Goal: Information Seeking & Learning: Learn about a topic

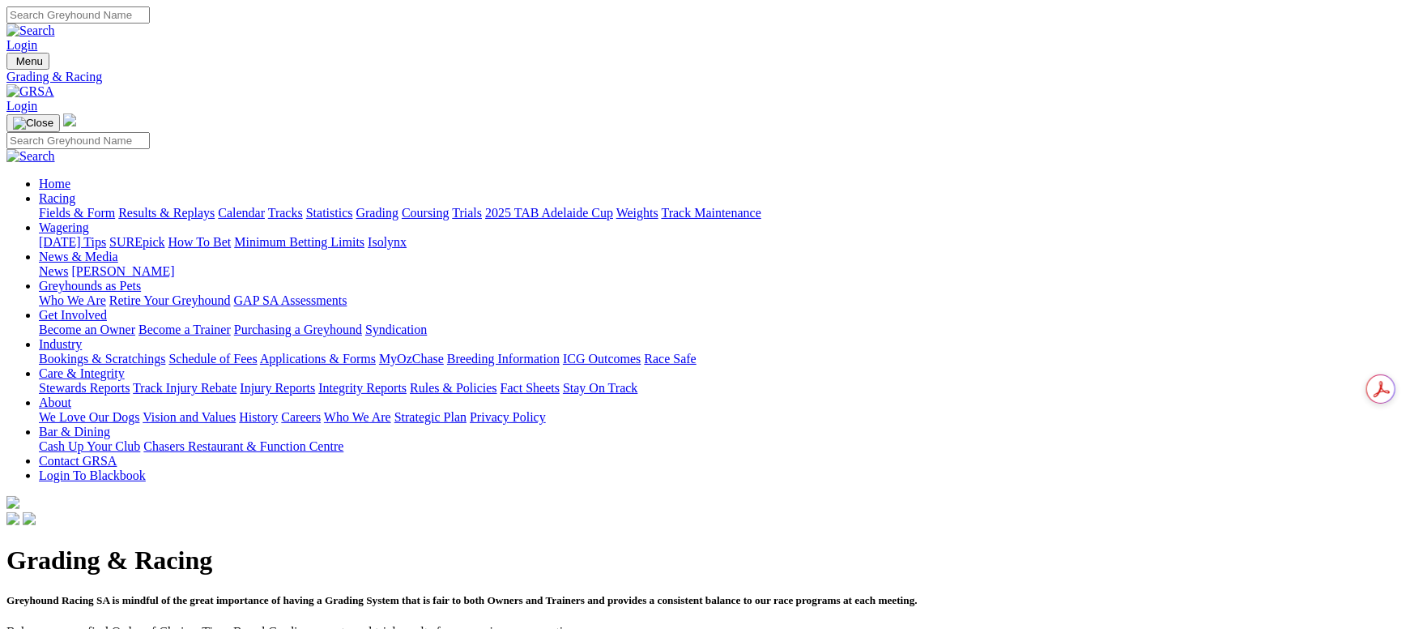
click at [115, 206] on link "Fields & Form" at bounding box center [77, 213] width 76 height 14
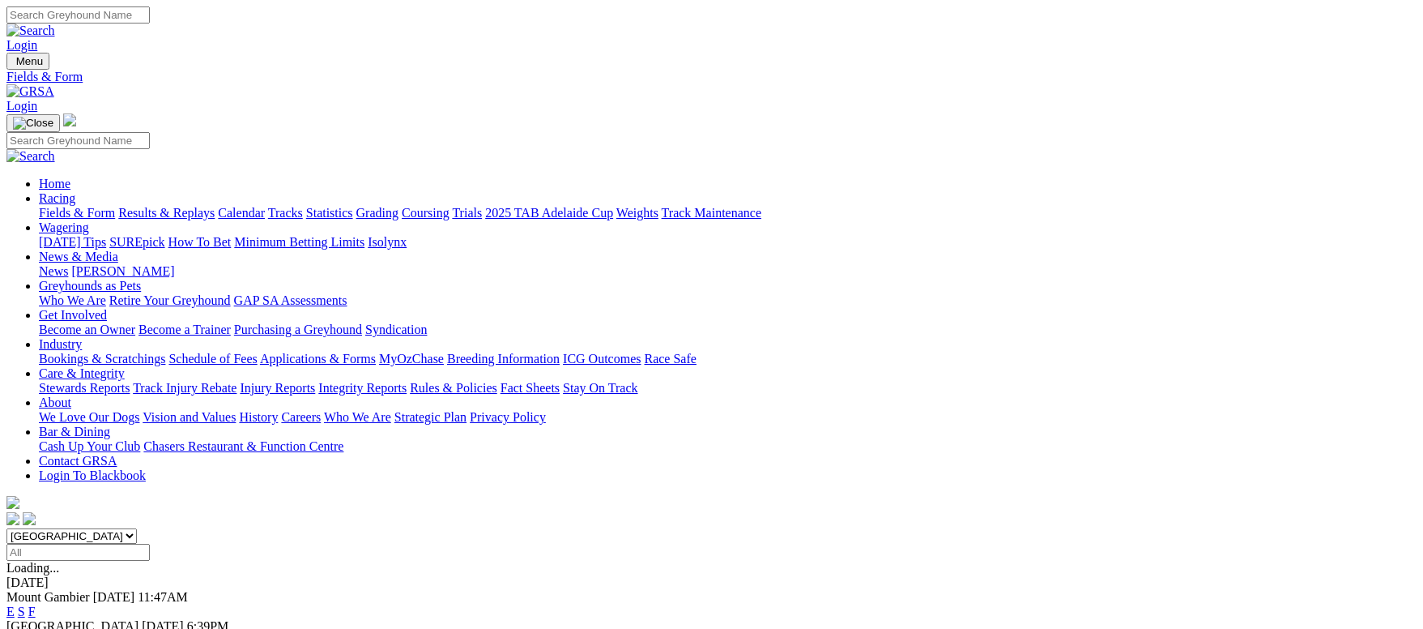
scroll to position [122, 0]
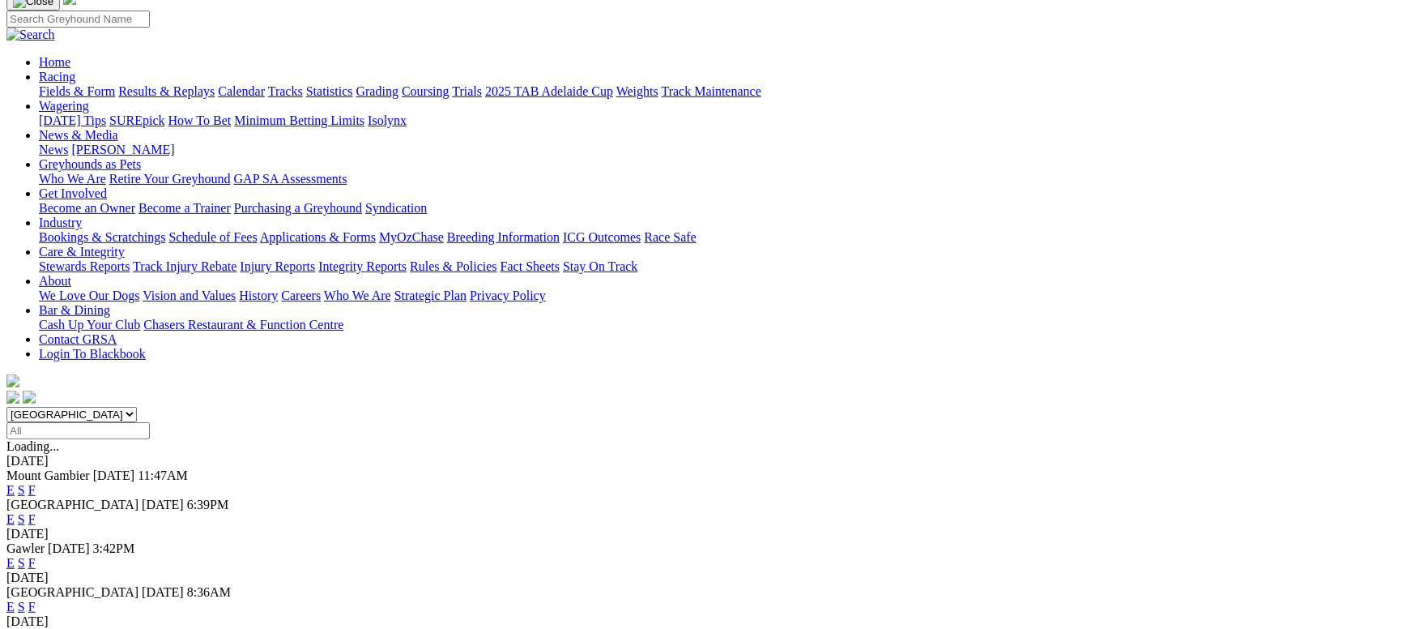
click at [36, 483] on link "F" at bounding box center [31, 490] width 7 height 14
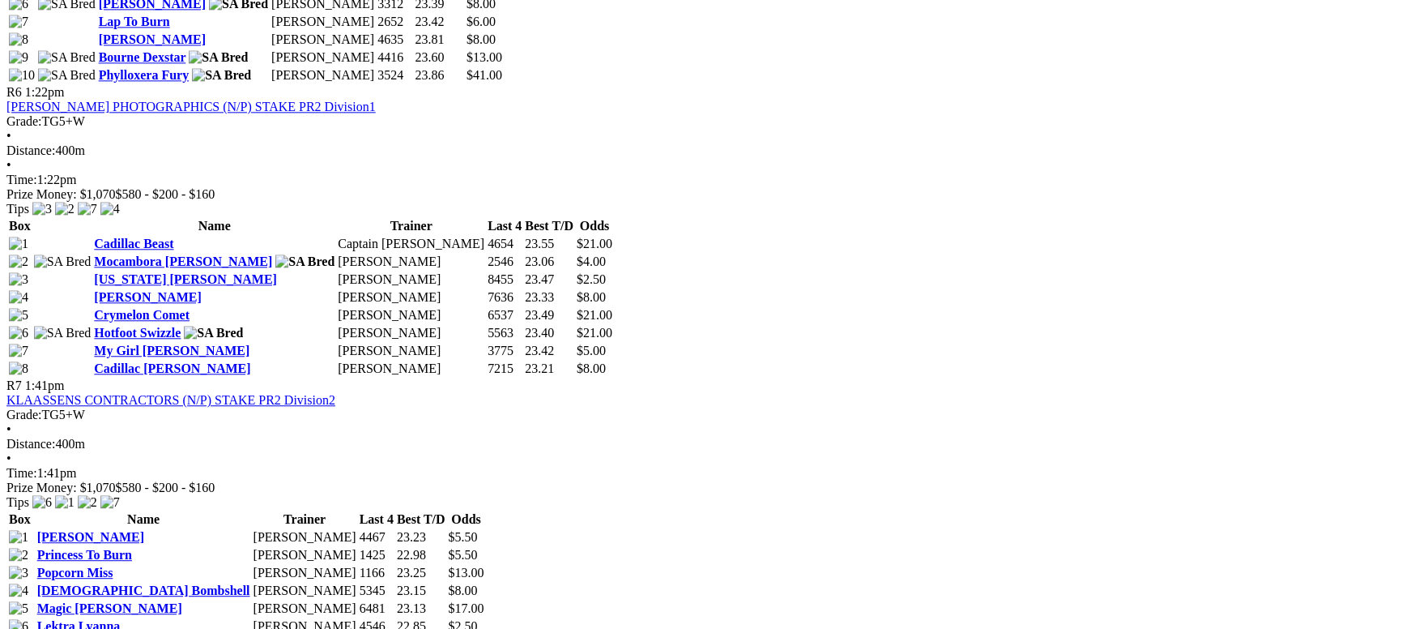
scroll to position [2551, 0]
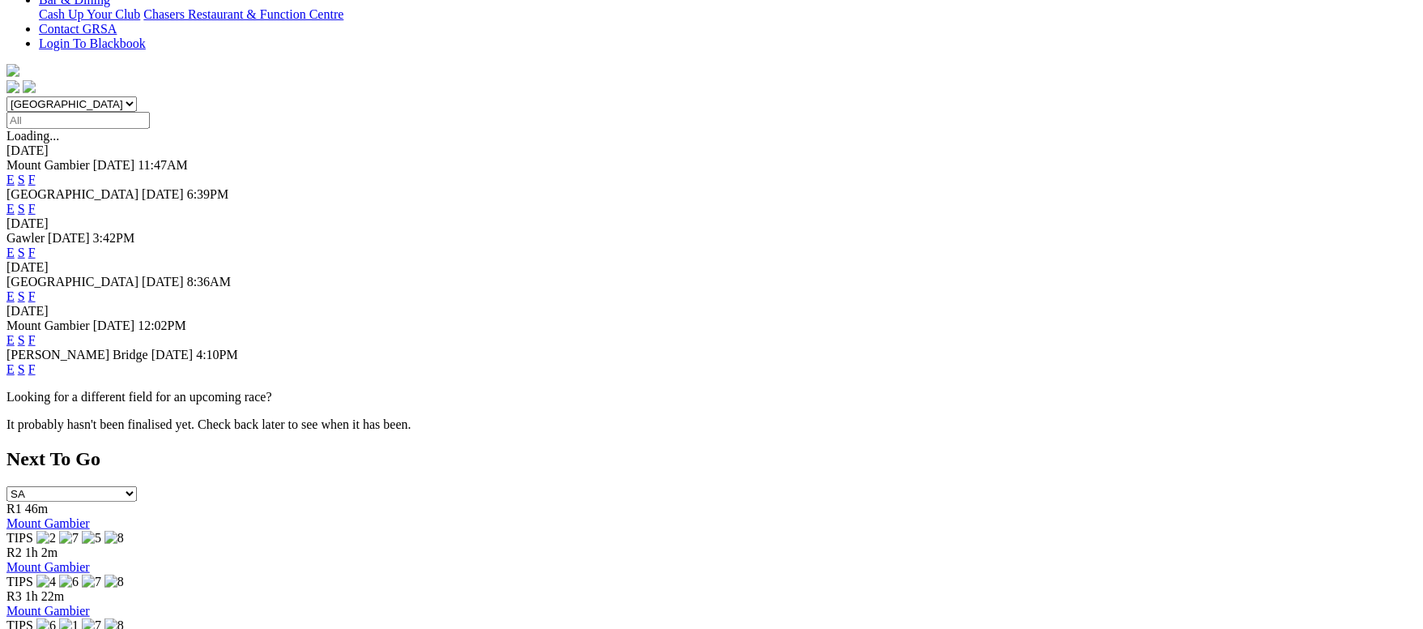
scroll to position [486, 0]
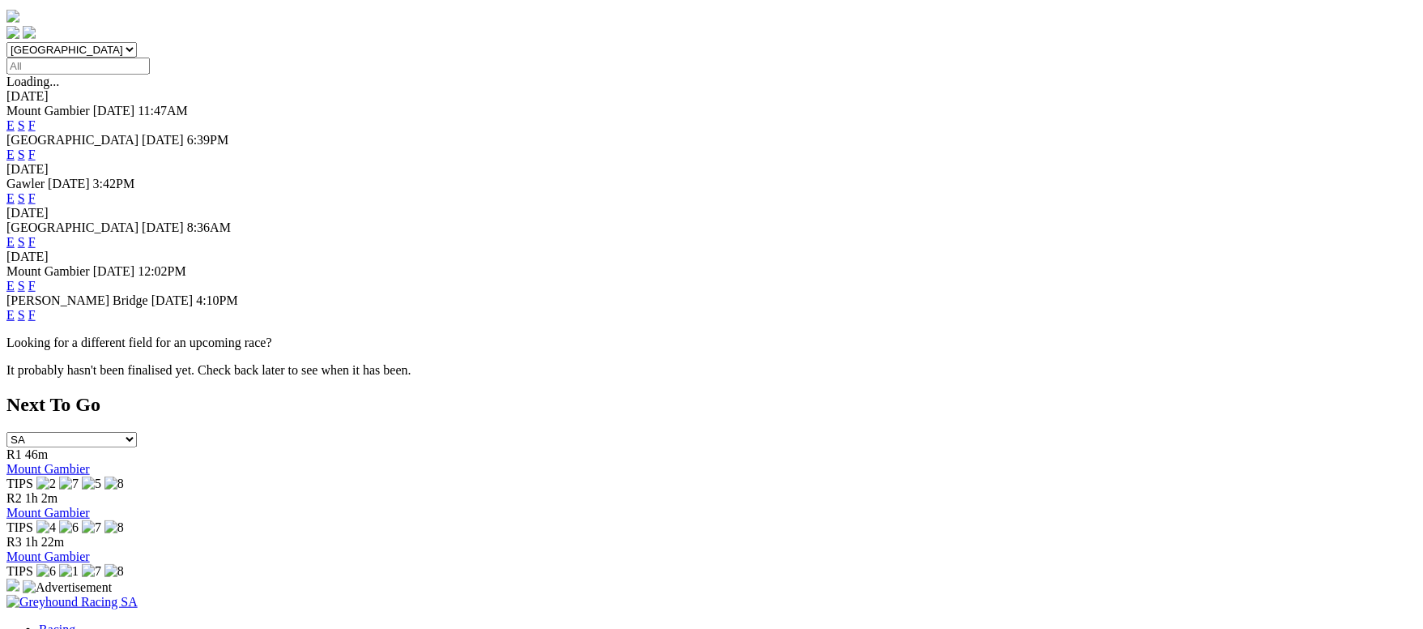
click at [36, 279] on link "F" at bounding box center [31, 286] width 7 height 14
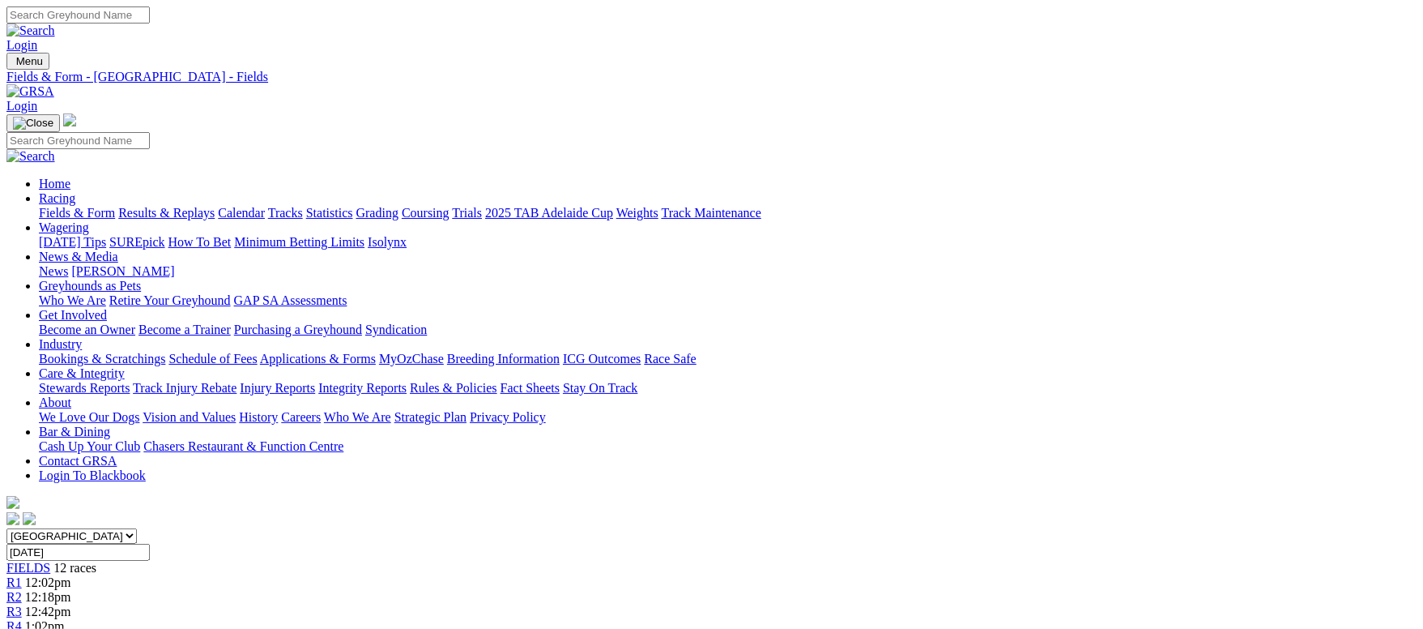
click at [450, 206] on link "Coursing" at bounding box center [426, 213] width 48 height 14
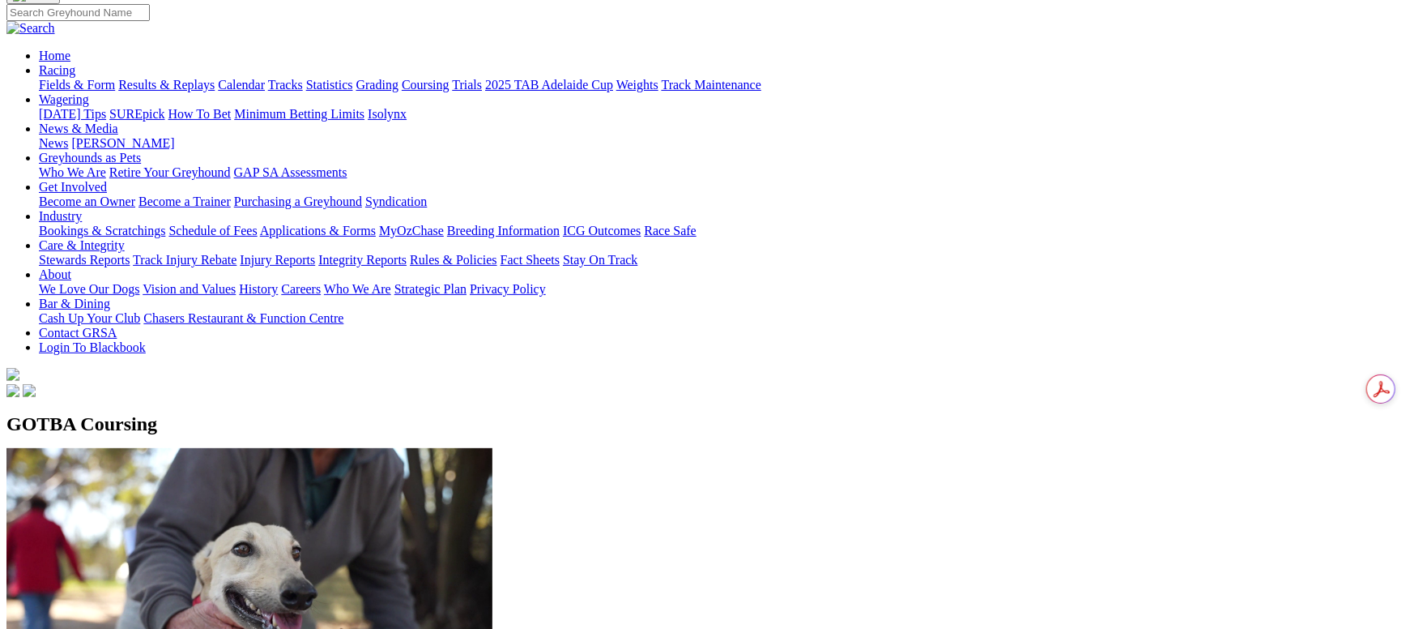
scroll to position [364, 0]
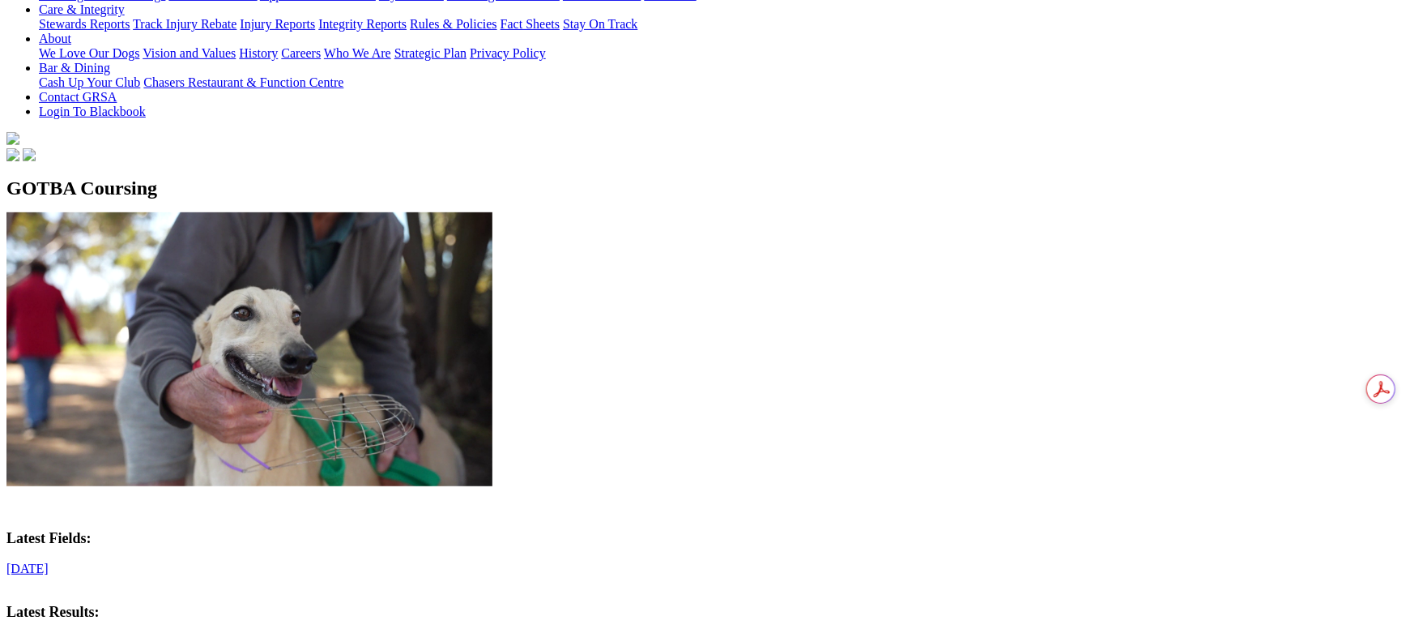
click at [49, 628] on link "[DATE]" at bounding box center [27, 640] width 42 height 14
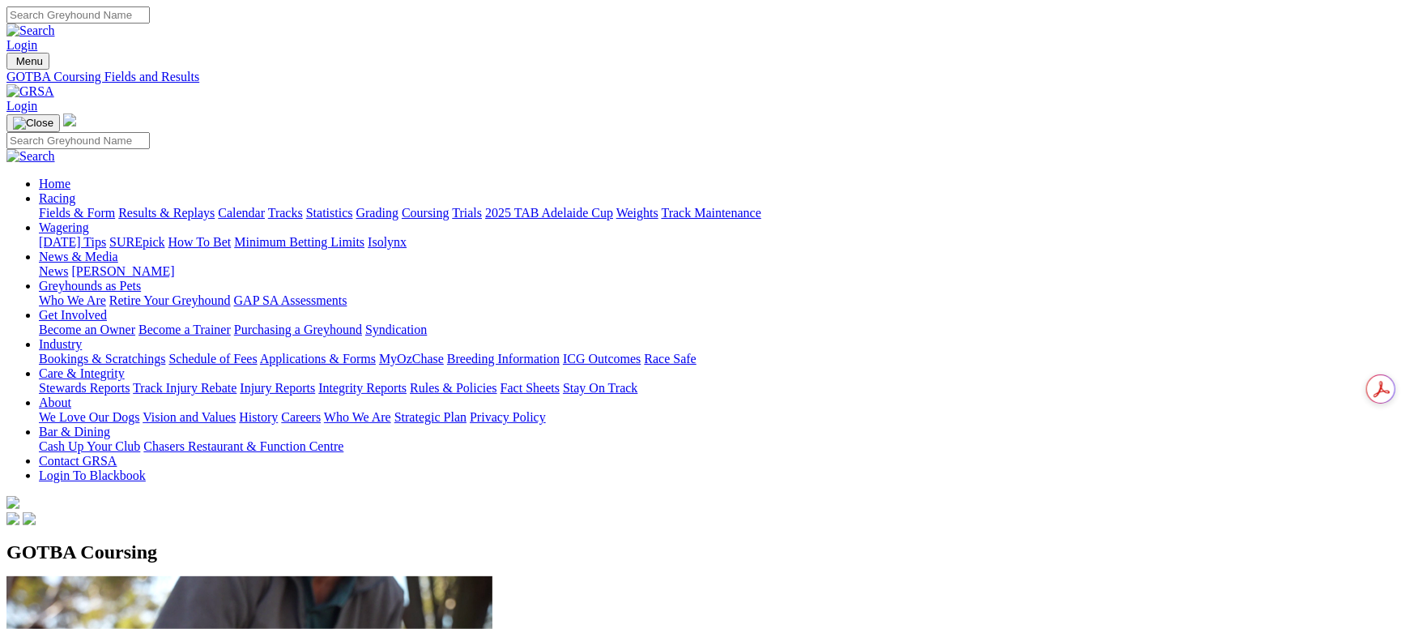
click at [399, 206] on link "Grading" at bounding box center [377, 213] width 42 height 14
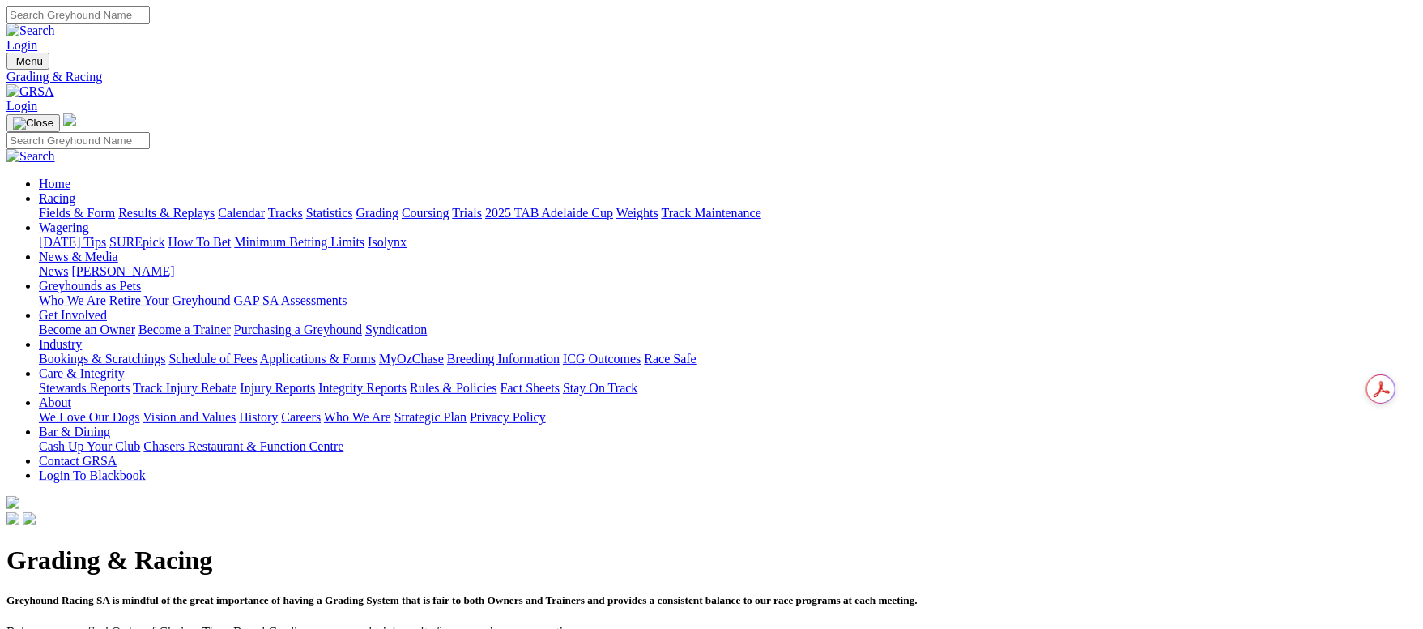
click at [399, 206] on link "Grading" at bounding box center [377, 213] width 42 height 14
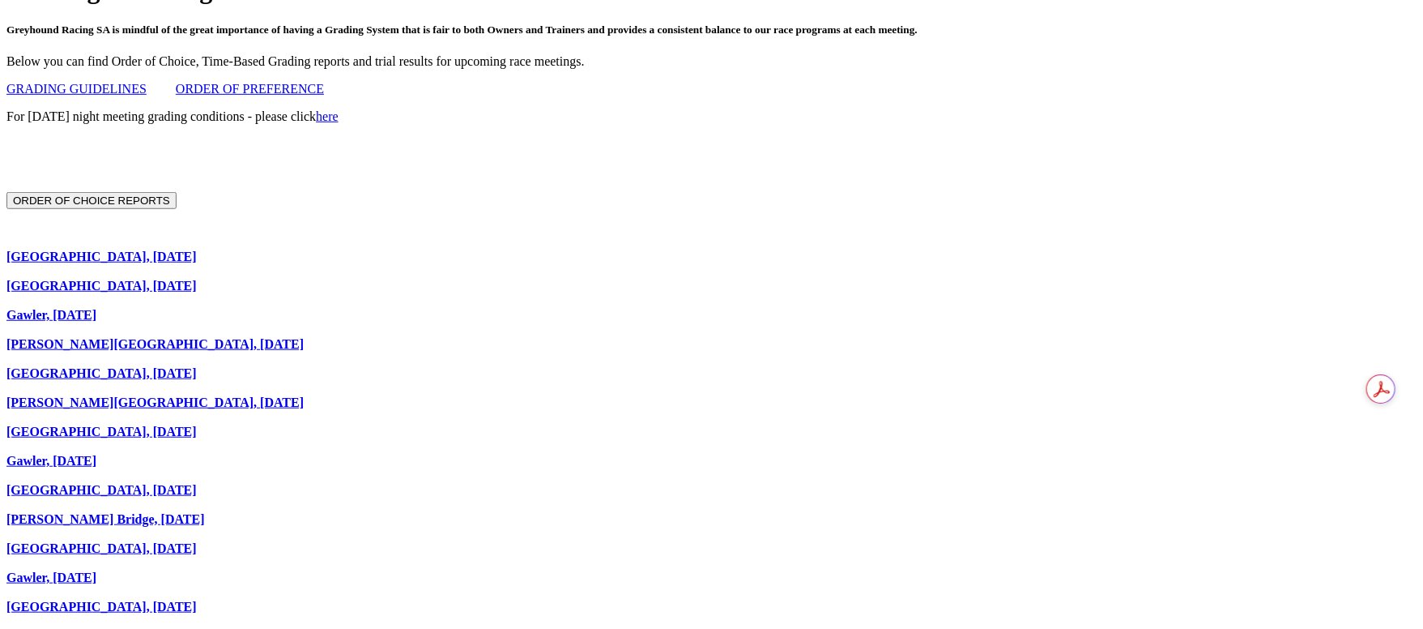
scroll to position [728, 0]
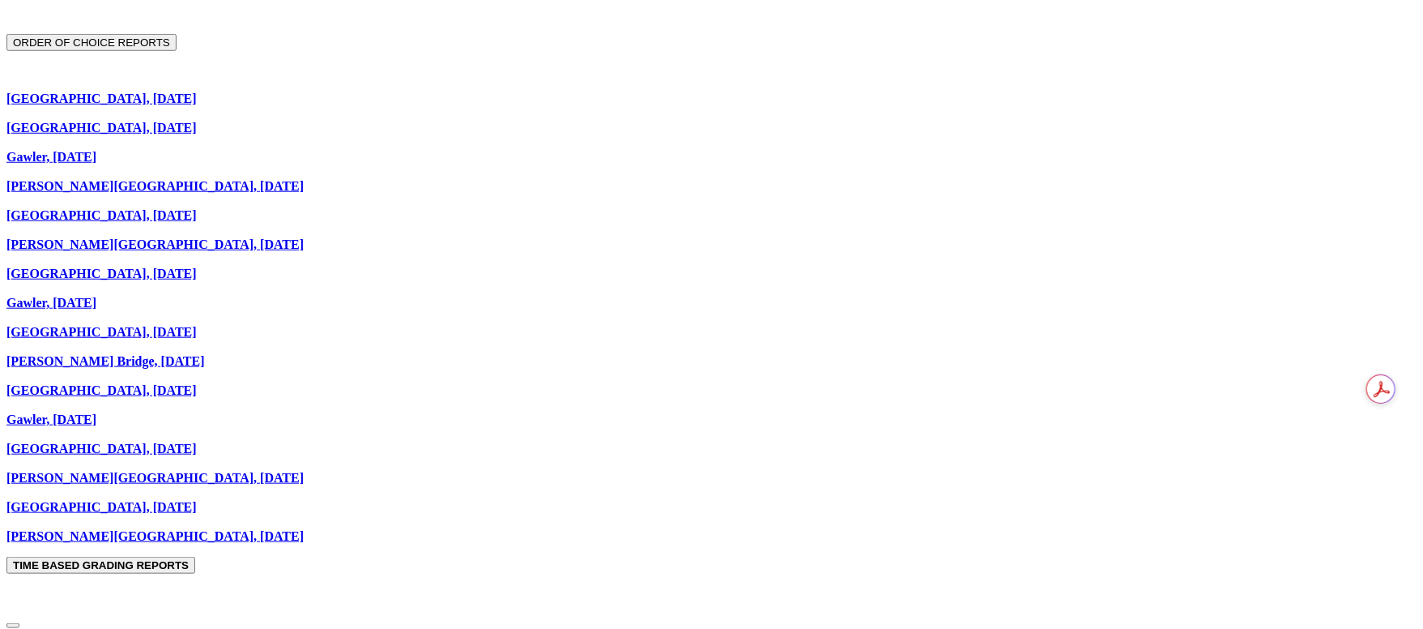
click at [197, 92] on link "Mount Gambier, 14th September 2025" at bounding box center [101, 99] width 190 height 14
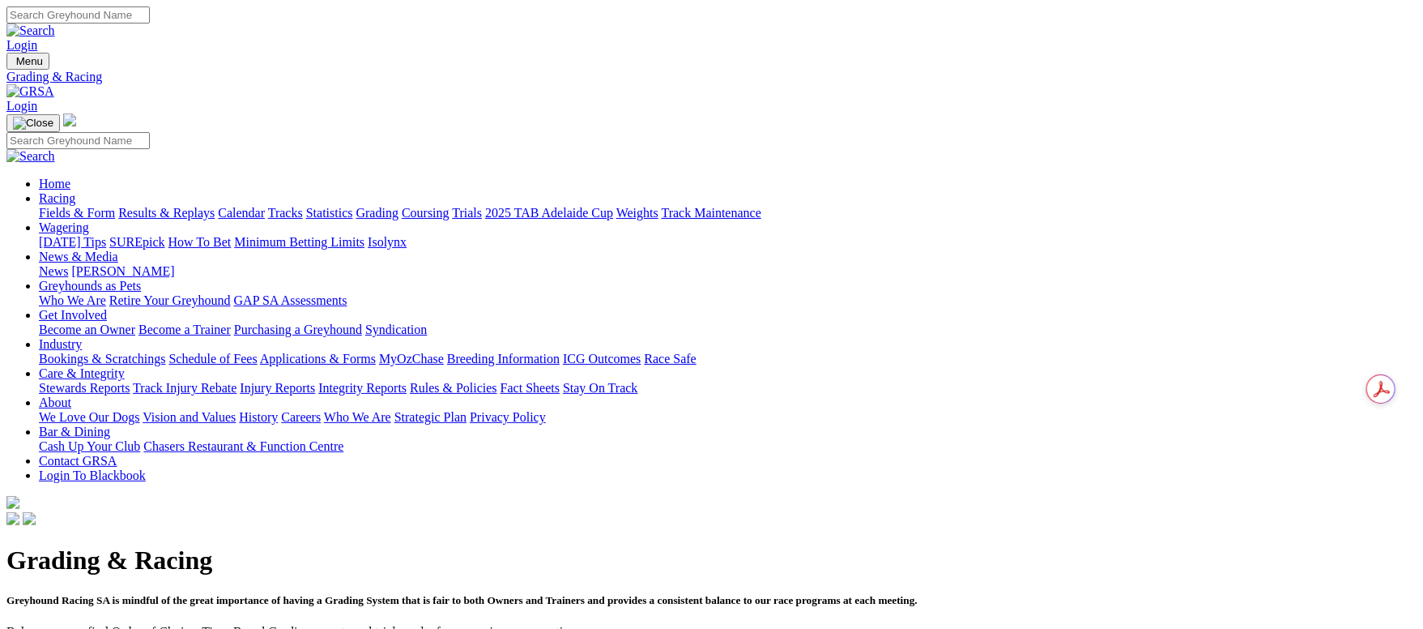
click at [115, 206] on link "Fields & Form" at bounding box center [77, 213] width 76 height 14
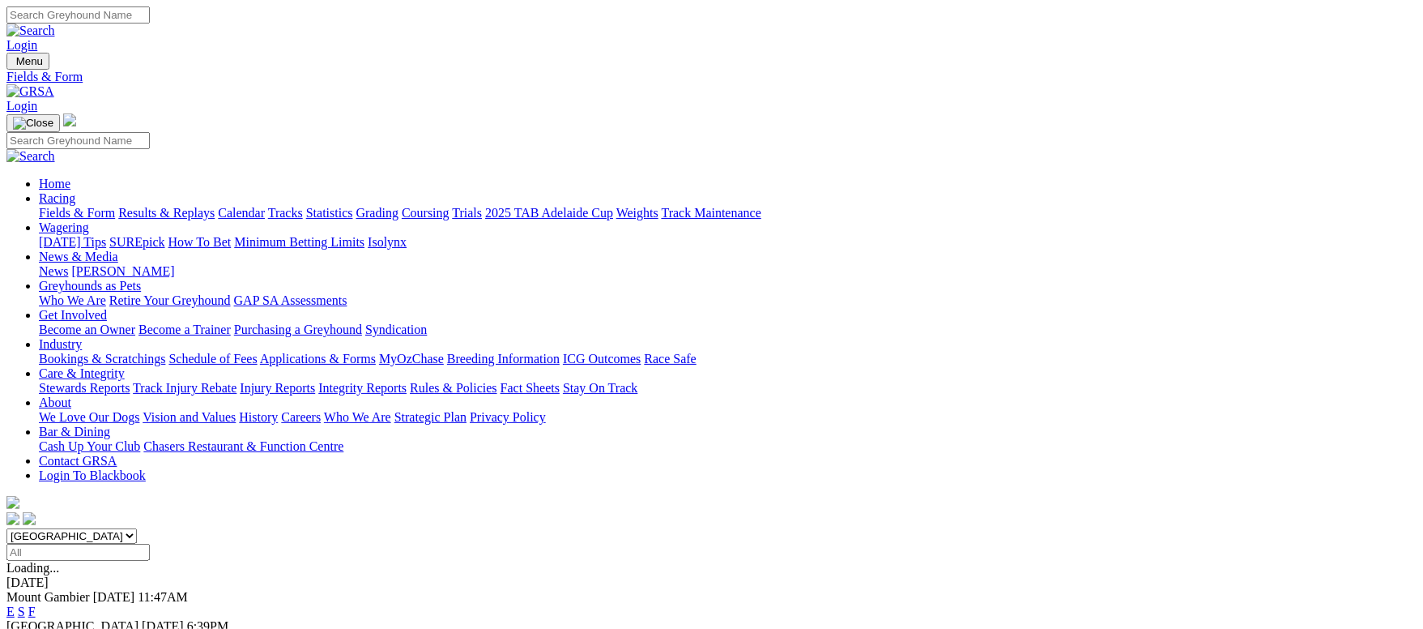
click at [115, 206] on link "Fields & Form" at bounding box center [77, 213] width 76 height 14
click at [265, 206] on link "Calendar" at bounding box center [241, 213] width 47 height 14
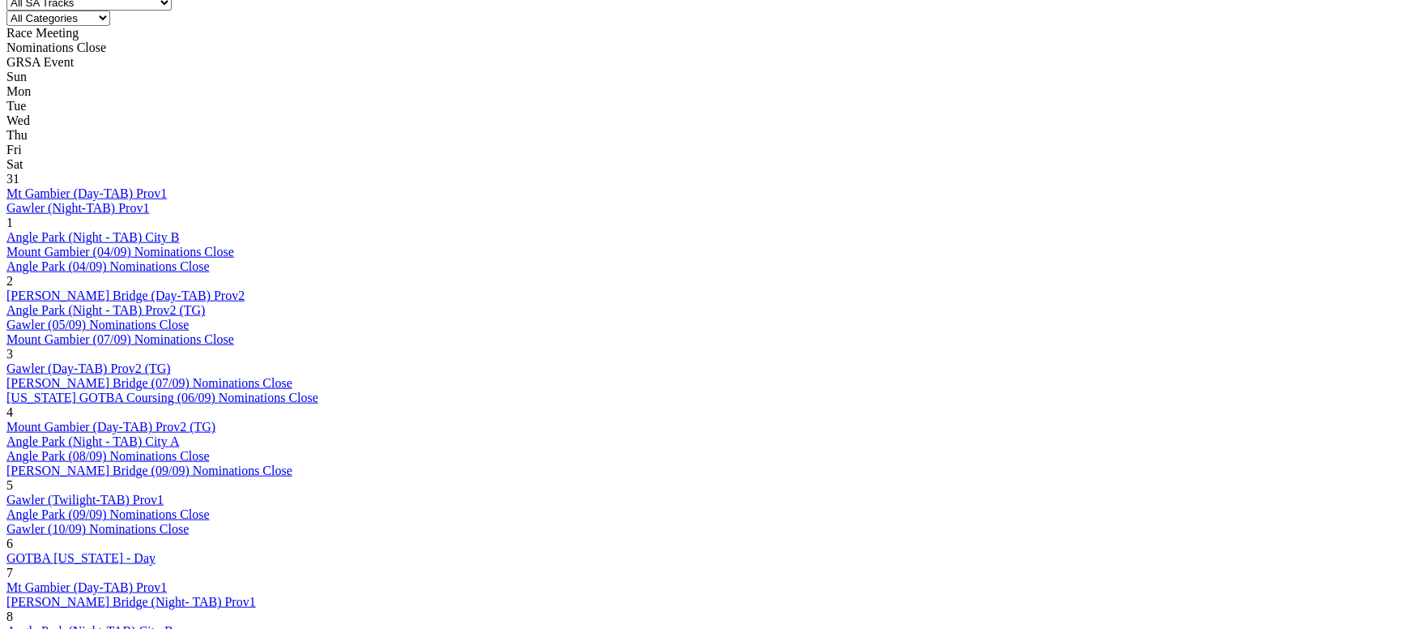
scroll to position [851, 0]
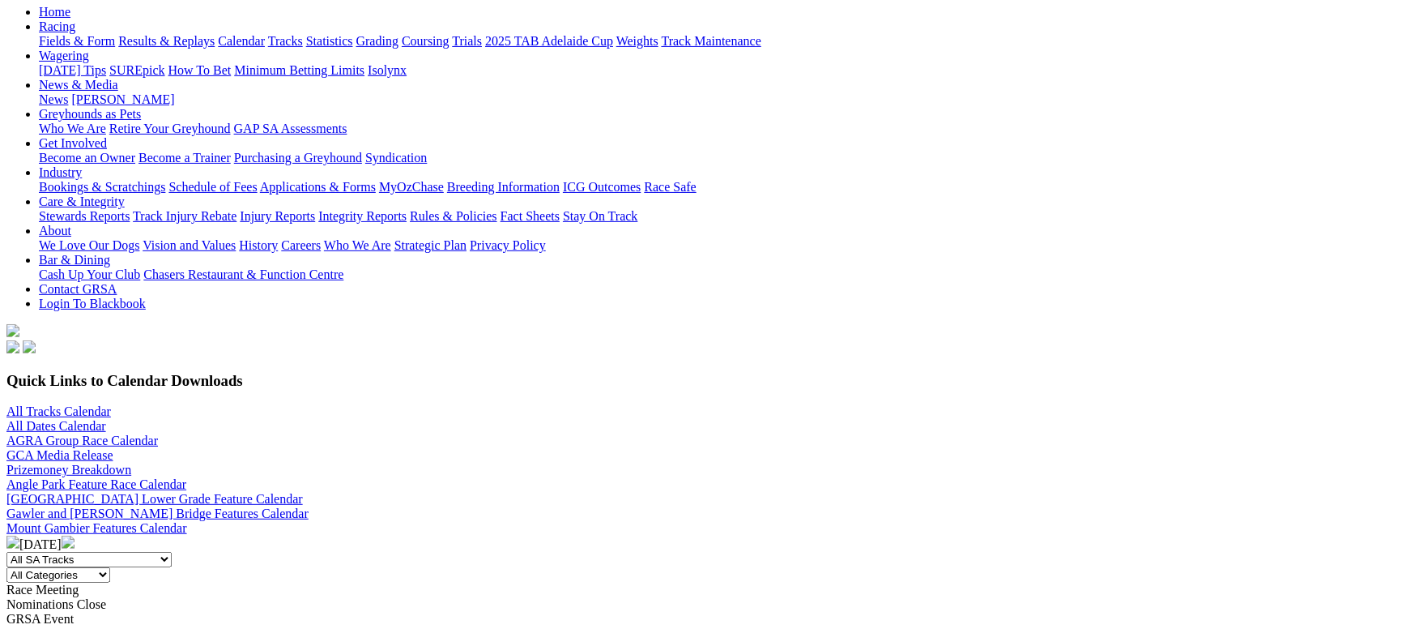
scroll to position [243, 0]
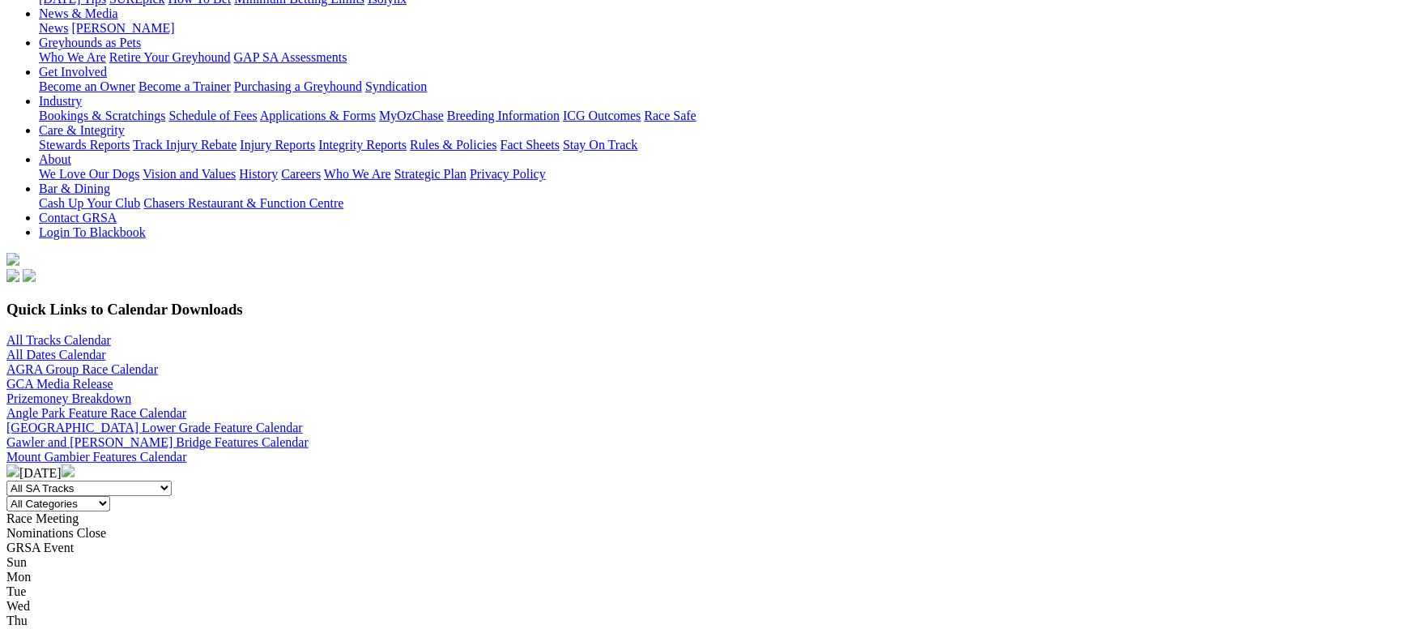
click at [75, 464] on img at bounding box center [68, 470] width 13 height 13
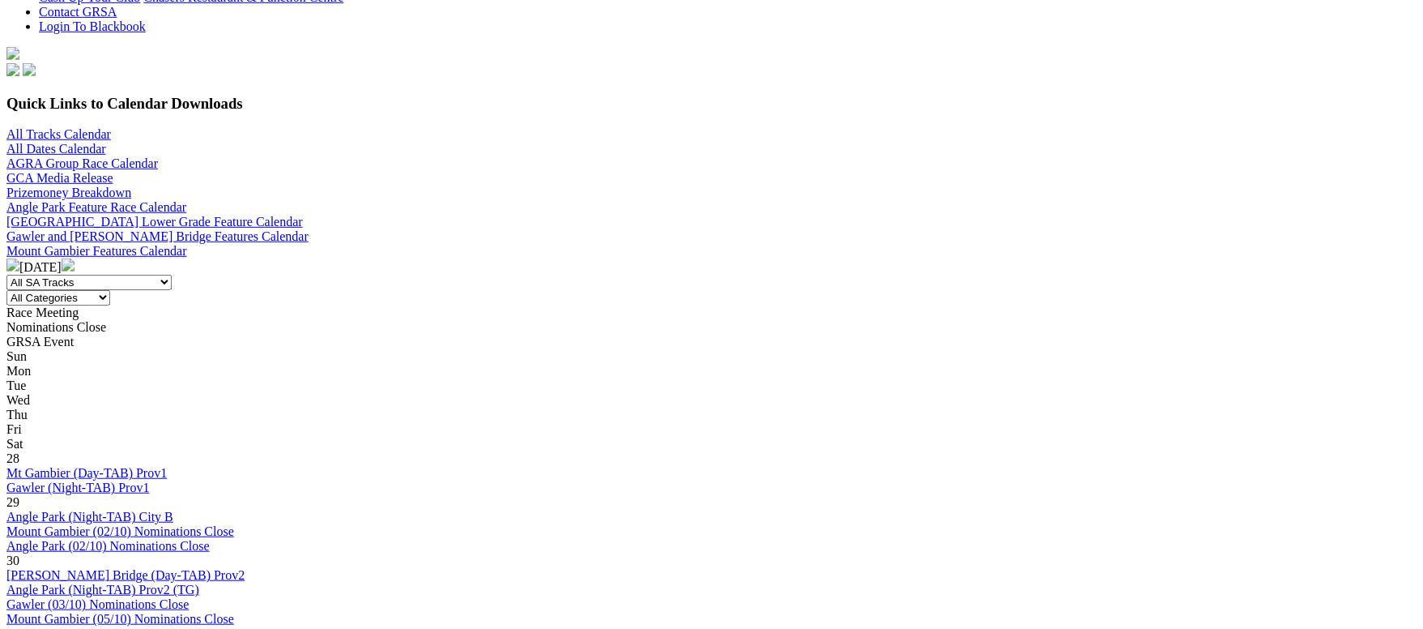
scroll to position [486, 0]
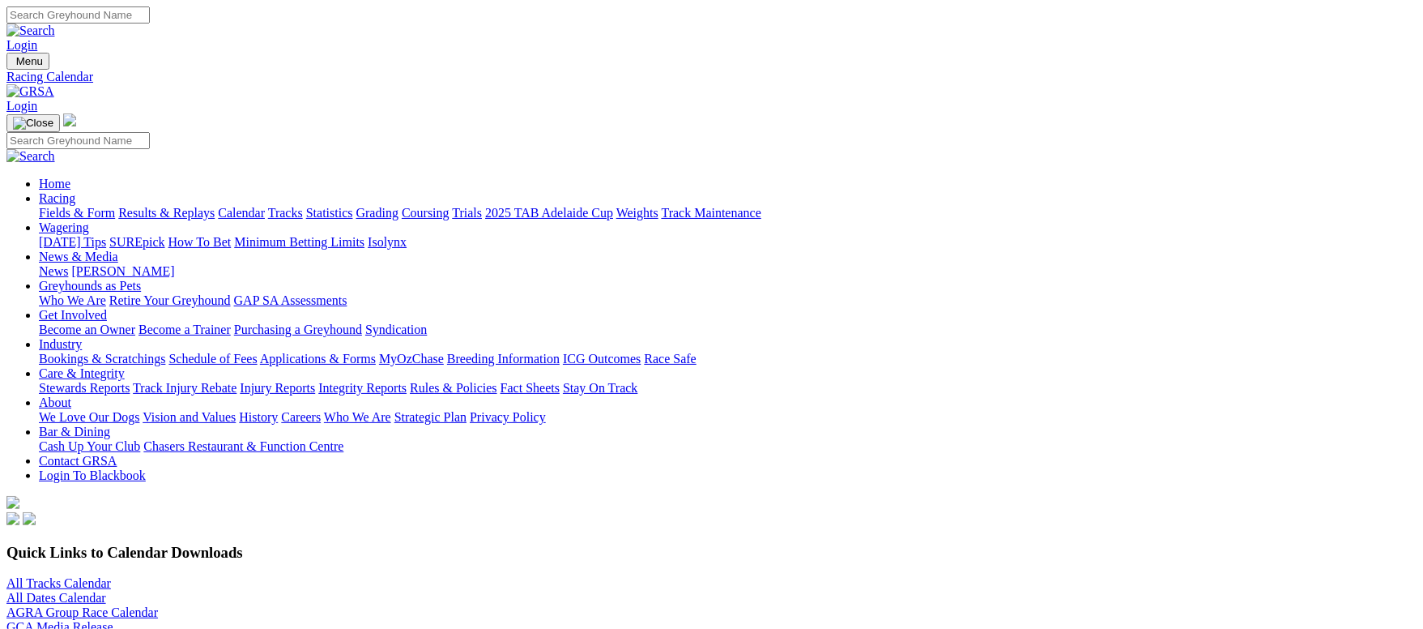
click at [115, 206] on link "Fields & Form" at bounding box center [77, 213] width 76 height 14
